Goal: Navigation & Orientation: Find specific page/section

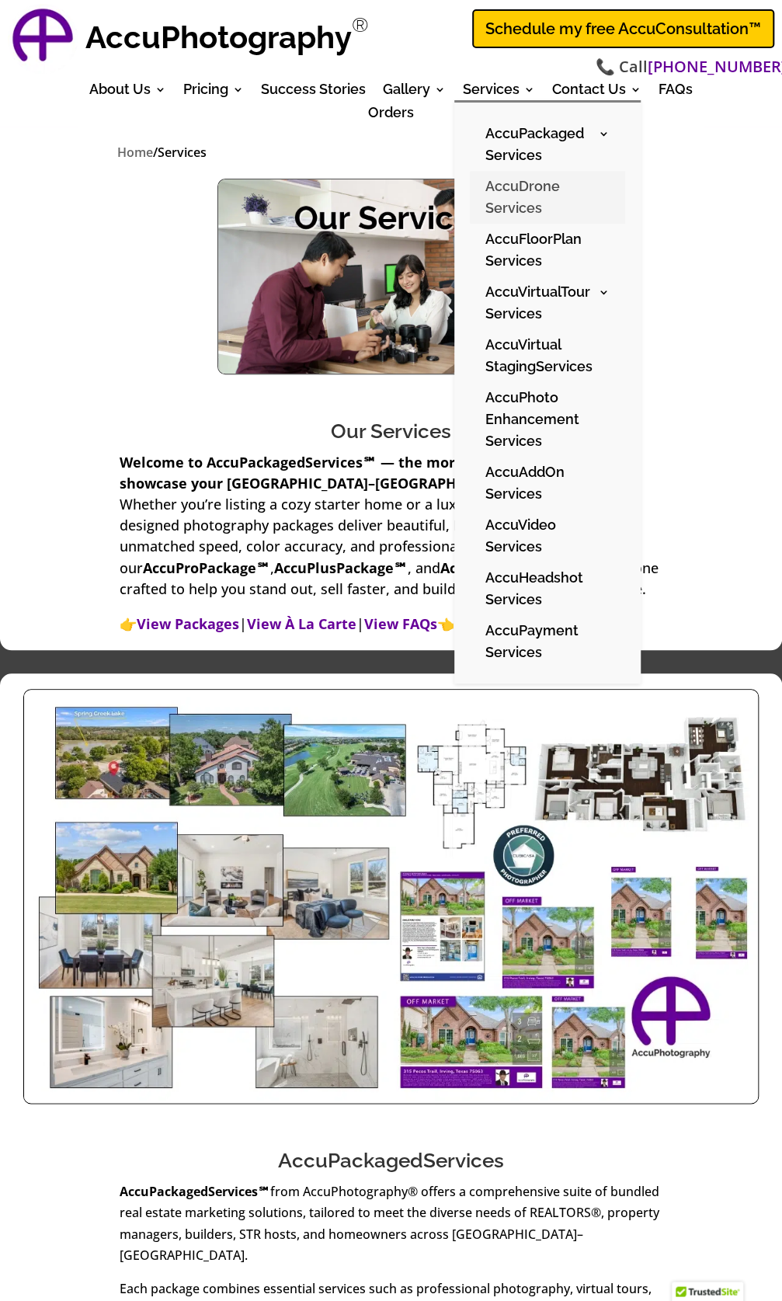
click at [519, 196] on link "AccuDrone Services" at bounding box center [547, 197] width 155 height 53
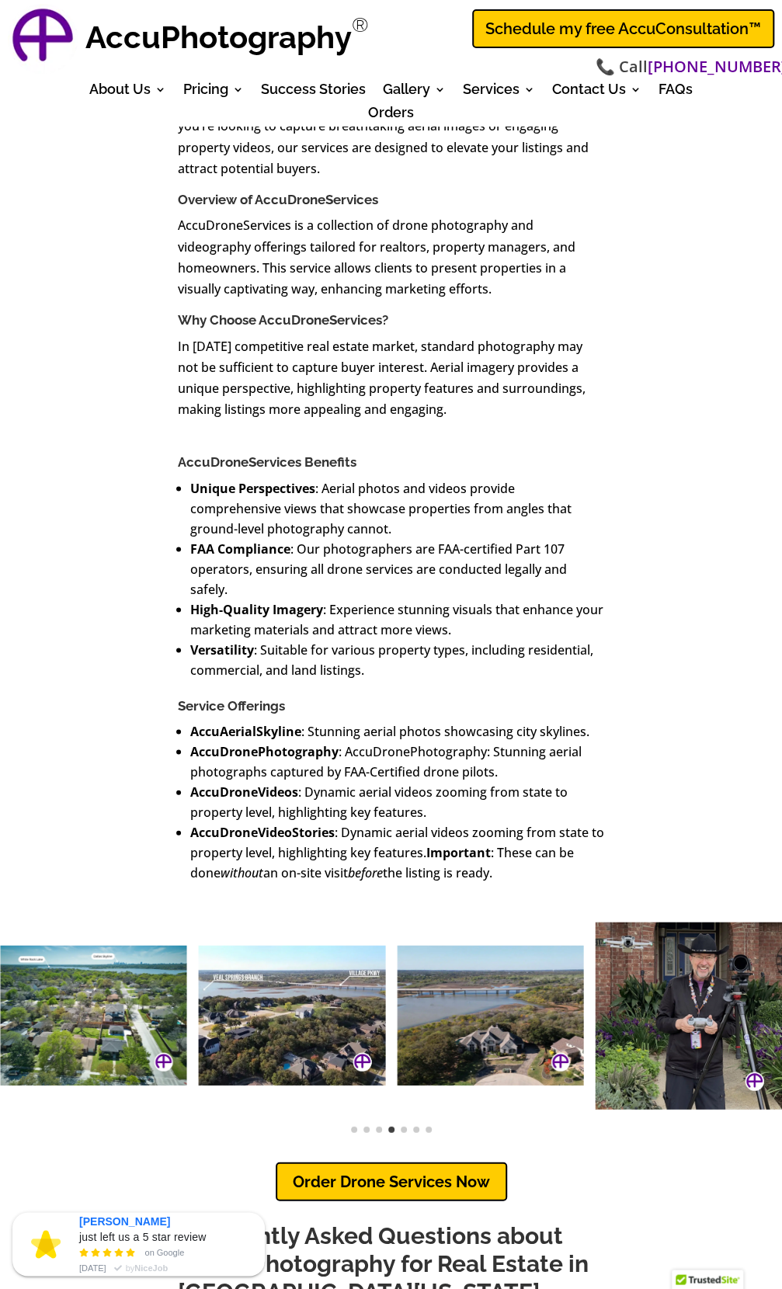
scroll to position [684, 0]
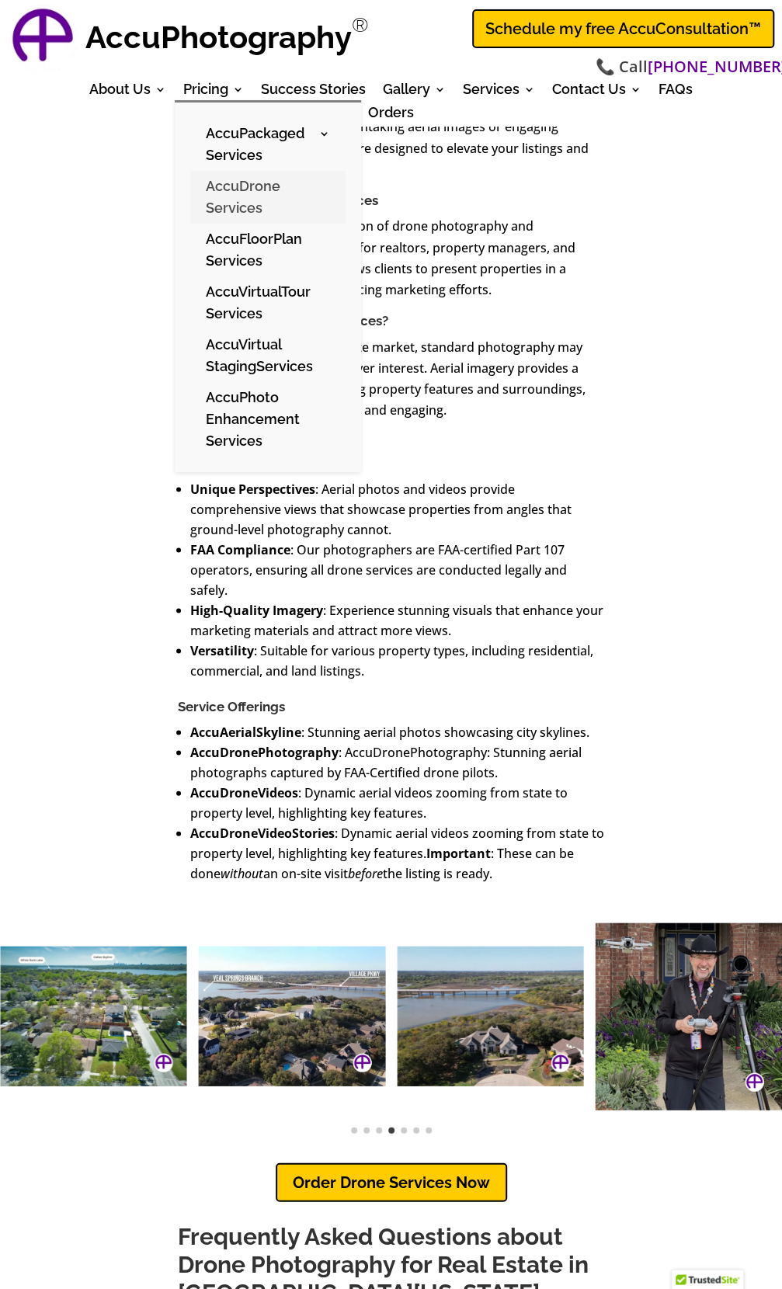
click at [234, 199] on link "AccuDrone Services" at bounding box center [267, 197] width 155 height 53
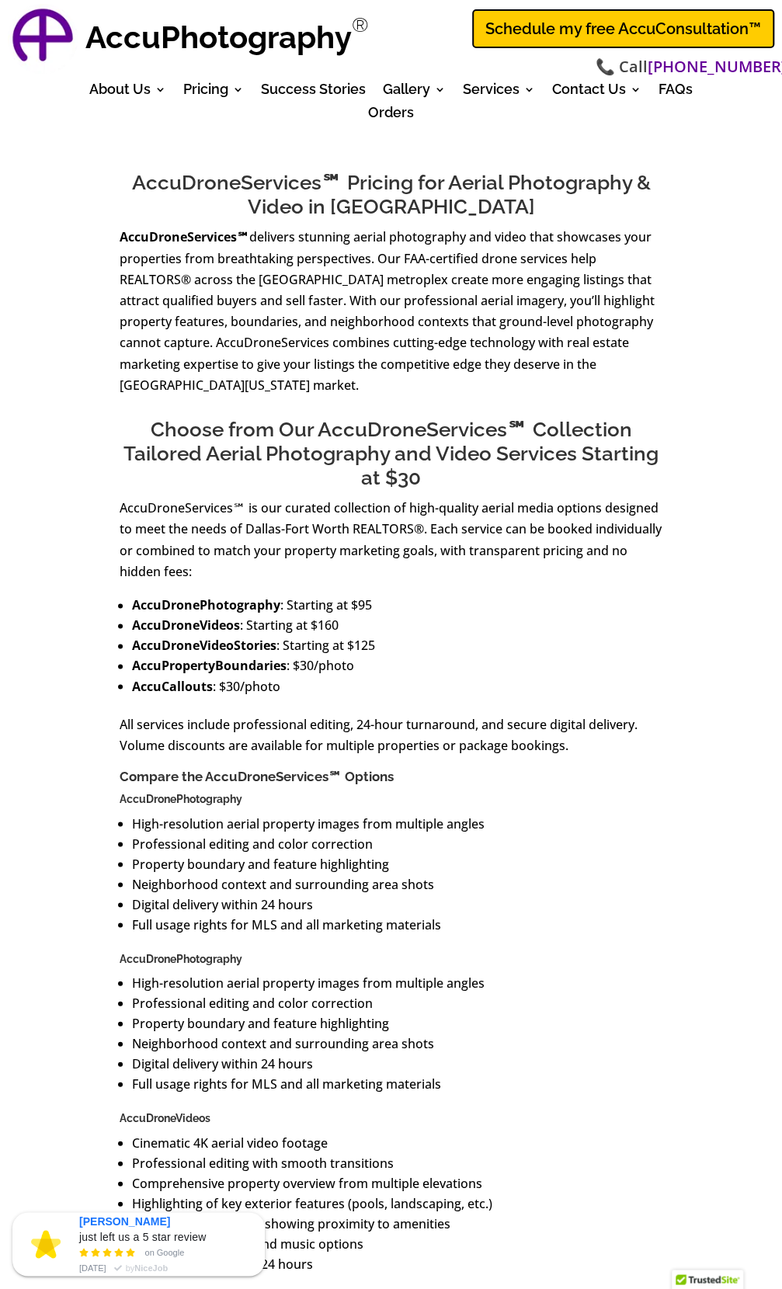
scroll to position [496, 0]
